Goal: Use online tool/utility: Utilize a website feature to perform a specific function

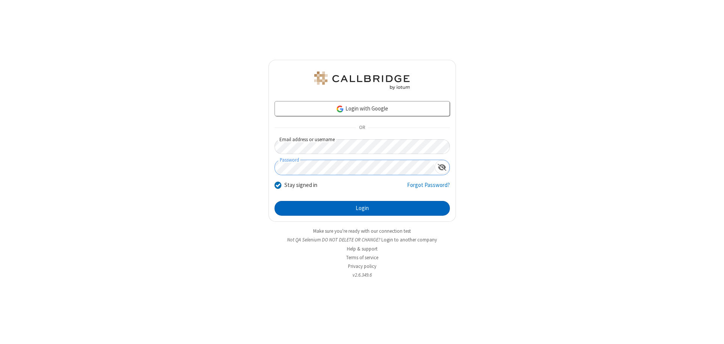
click at [362, 208] on button "Login" at bounding box center [362, 208] width 175 height 15
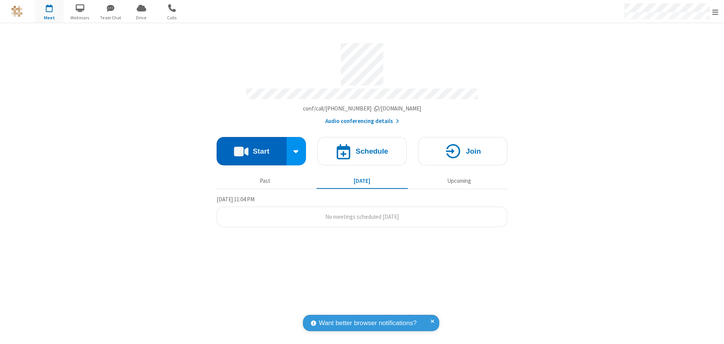
click at [251, 148] on button "Start" at bounding box center [252, 151] width 70 height 28
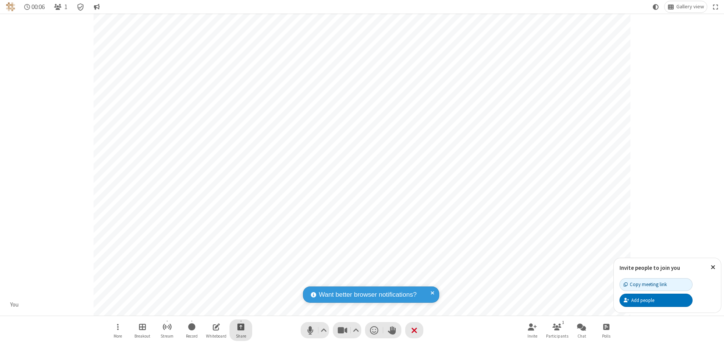
click at [241, 327] on span "Start sharing" at bounding box center [240, 326] width 7 height 9
click at [240, 281] on span "Share additional camera" at bounding box center [245, 282] width 56 height 6
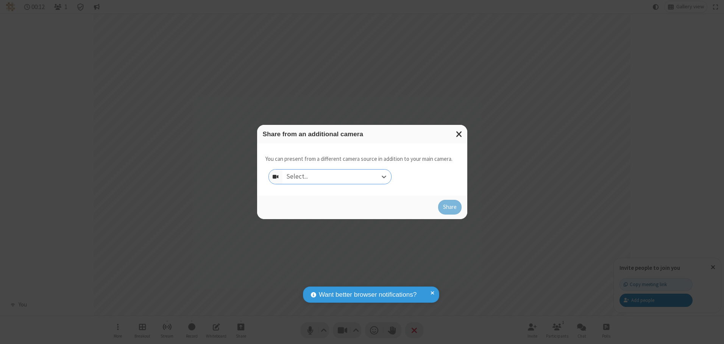
click at [337, 176] on div "Select..." at bounding box center [337, 177] width 109 height 14
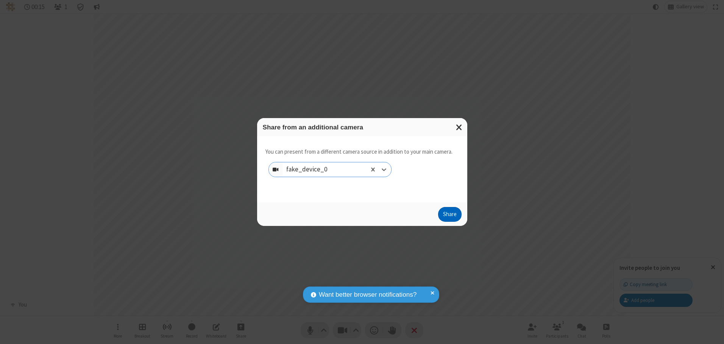
click at [450, 216] on button "Share" at bounding box center [449, 214] width 23 height 15
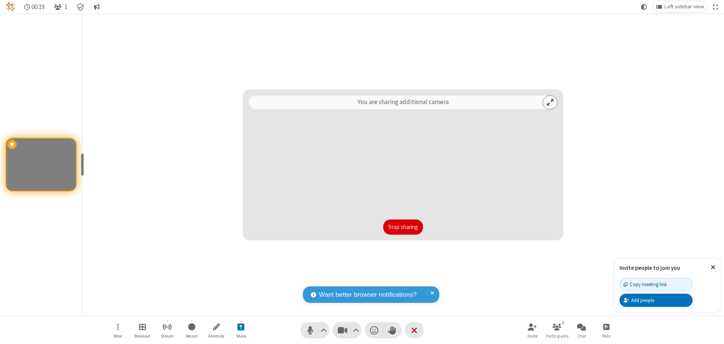
click at [403, 227] on button "Stop sharing" at bounding box center [403, 227] width 40 height 15
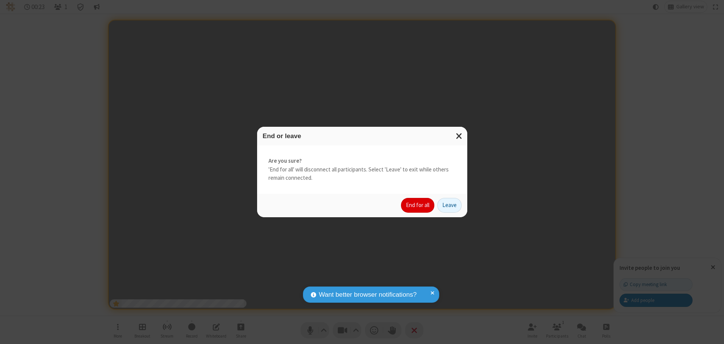
click at [418, 205] on button "End for all" at bounding box center [417, 205] width 33 height 15
